Goal: Task Accomplishment & Management: Manage account settings

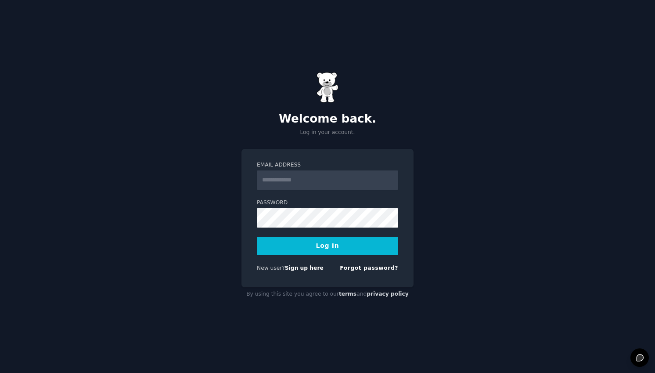
type input "**********"
click at [306, 248] on button "Log In" at bounding box center [327, 246] width 141 height 18
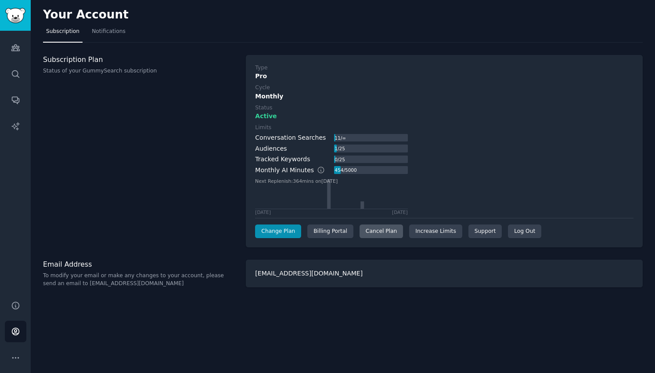
click at [372, 230] on div "Cancel Plan" at bounding box center [381, 231] width 43 height 14
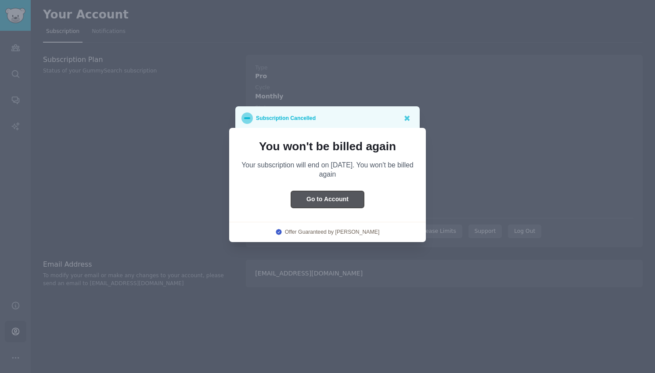
click at [342, 198] on button "Go to Account" at bounding box center [327, 199] width 73 height 17
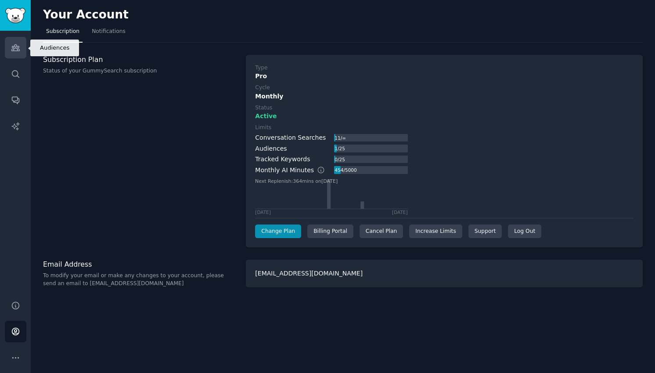
click at [13, 51] on icon "Sidebar" at bounding box center [15, 47] width 9 height 9
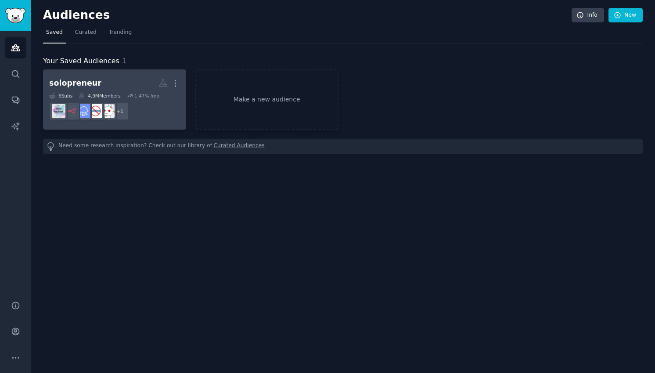
click at [122, 80] on h2 "solopreneur More" at bounding box center [114, 83] width 131 height 15
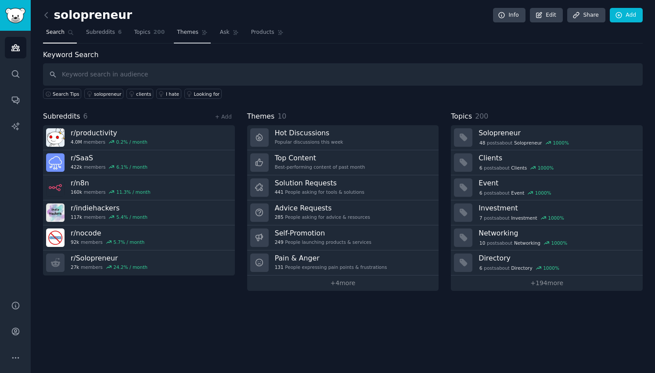
drag, startPoint x: 193, startPoint y: 42, endPoint x: 190, endPoint y: 36, distance: 7.1
click at [193, 42] on link "Themes" at bounding box center [192, 34] width 37 height 18
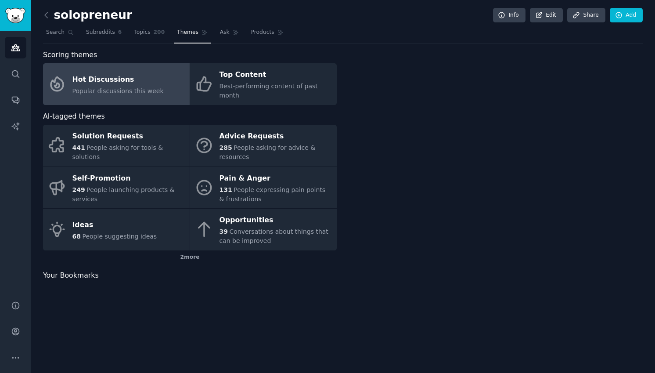
click at [190, 35] on span "Themes" at bounding box center [188, 33] width 22 height 8
click at [147, 90] on div "Popular discussions this week" at bounding box center [117, 90] width 91 height 9
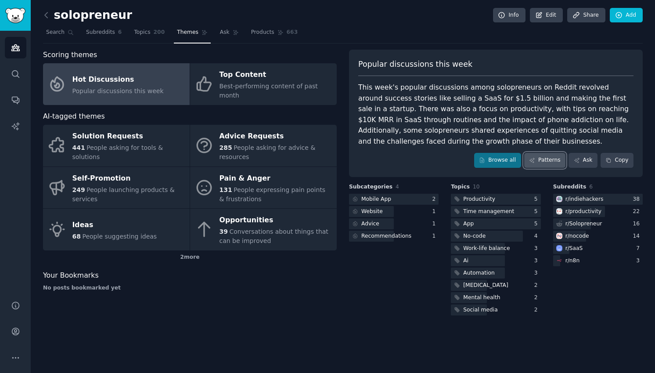
click at [558, 159] on link "Patterns" at bounding box center [544, 160] width 41 height 15
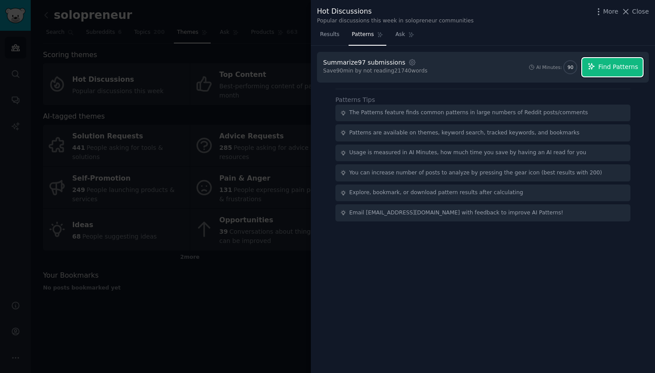
click at [604, 71] on span "Find Patterns" at bounding box center [618, 66] width 40 height 9
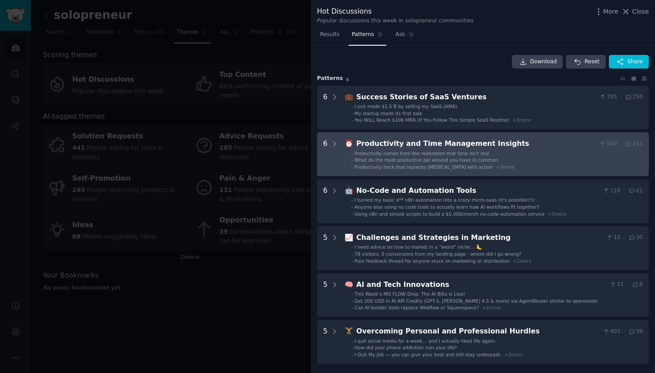
click at [496, 168] on span "+ 3 more" at bounding box center [505, 166] width 19 height 5
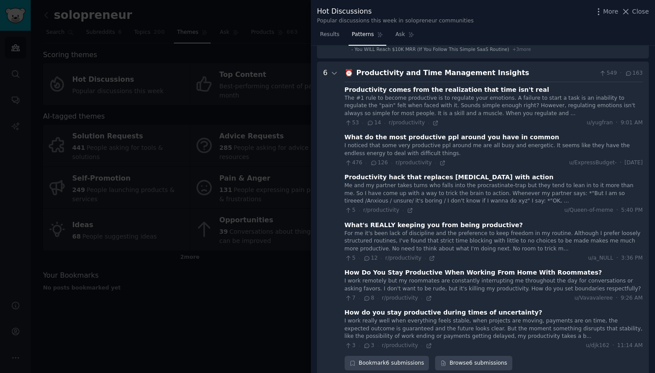
scroll to position [87, 0]
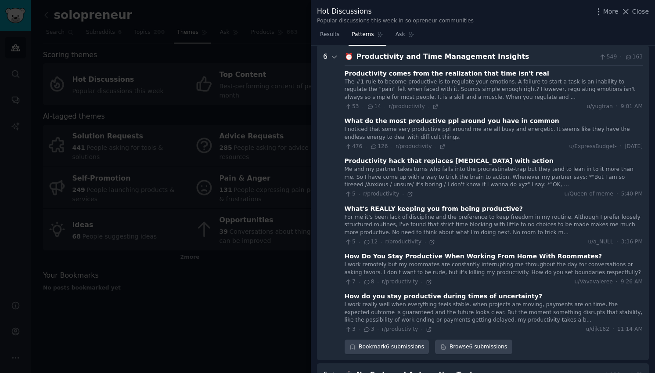
click at [369, 122] on div "What do the most productive ppl around you have in common" at bounding box center [452, 120] width 215 height 9
click at [440, 148] on icon at bounding box center [442, 147] width 6 height 6
